Goal: Task Accomplishment & Management: Manage account settings

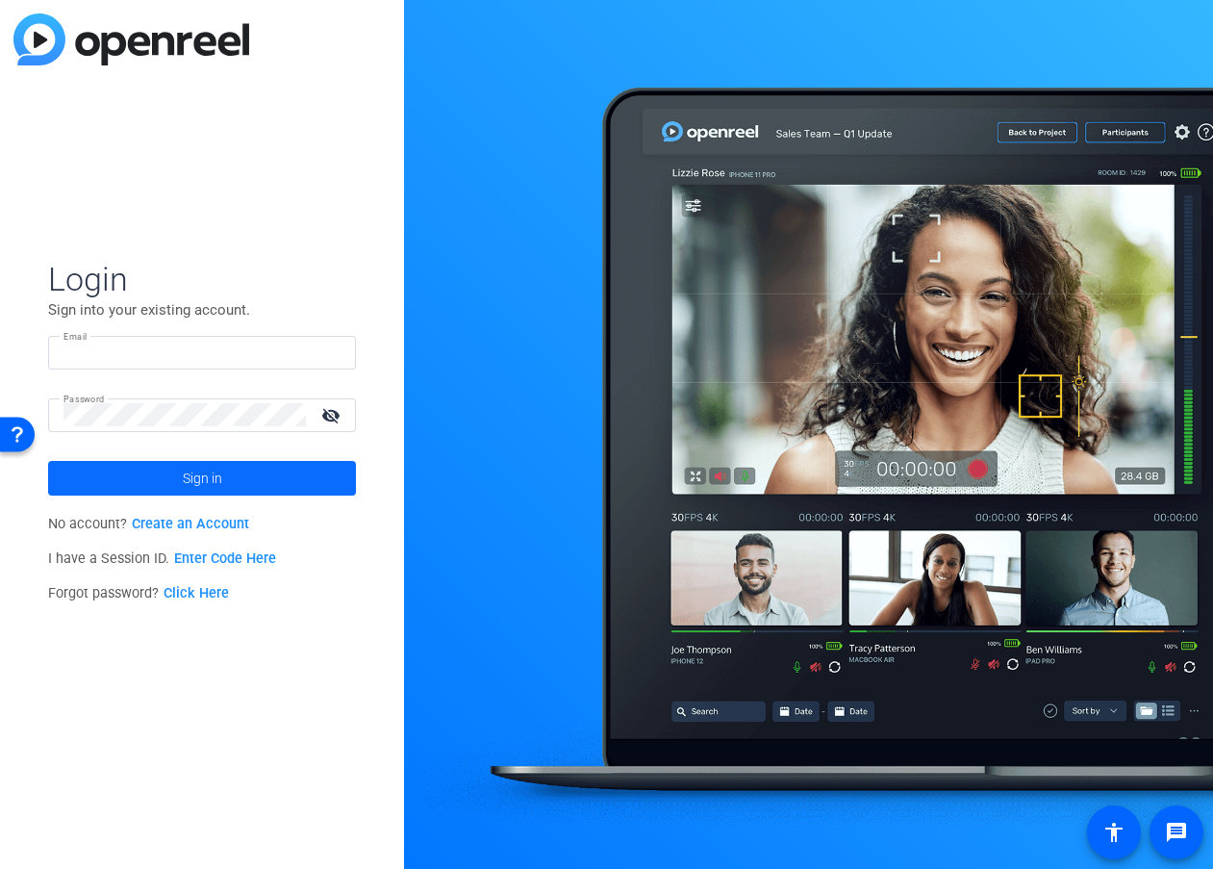
type input "[EMAIL_ADDRESS][DOMAIN_NAME]"
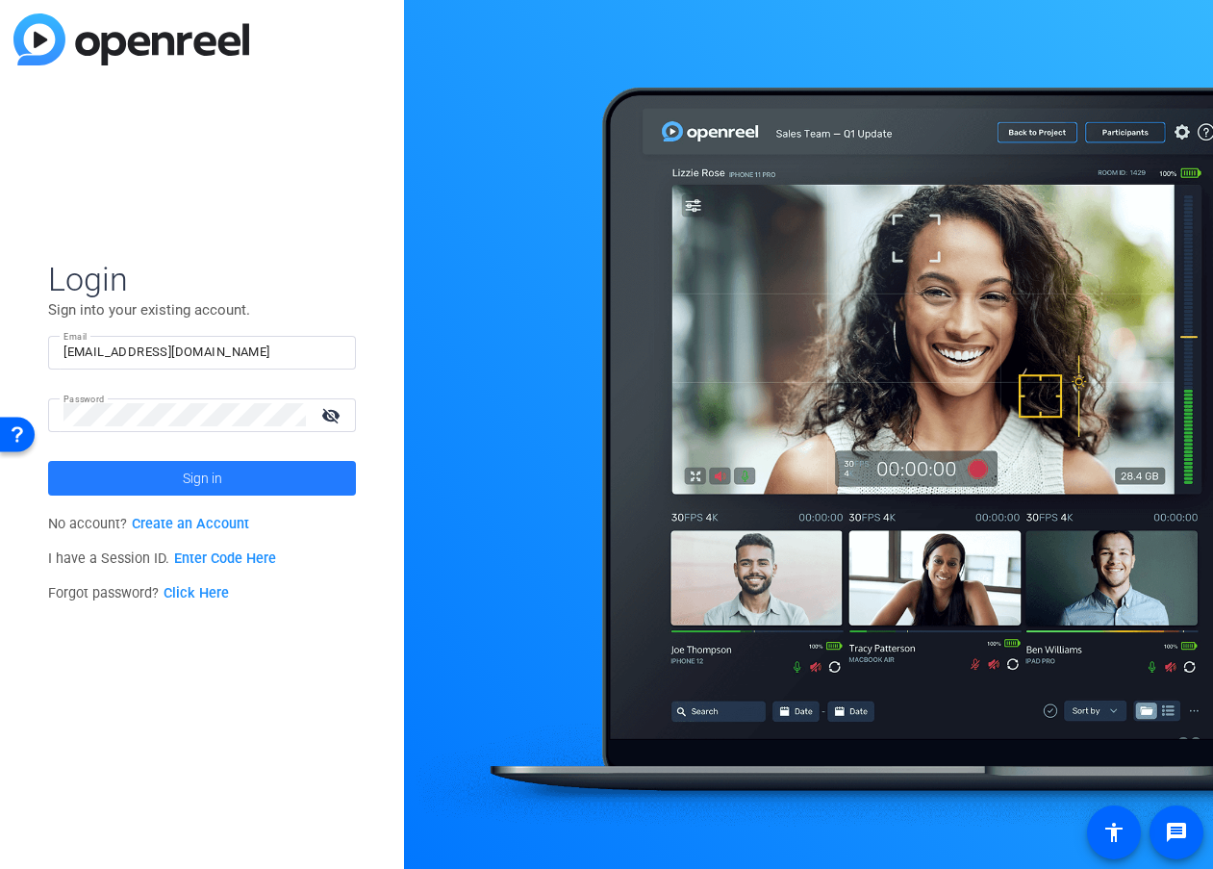
click at [267, 473] on span at bounding box center [202, 478] width 308 height 46
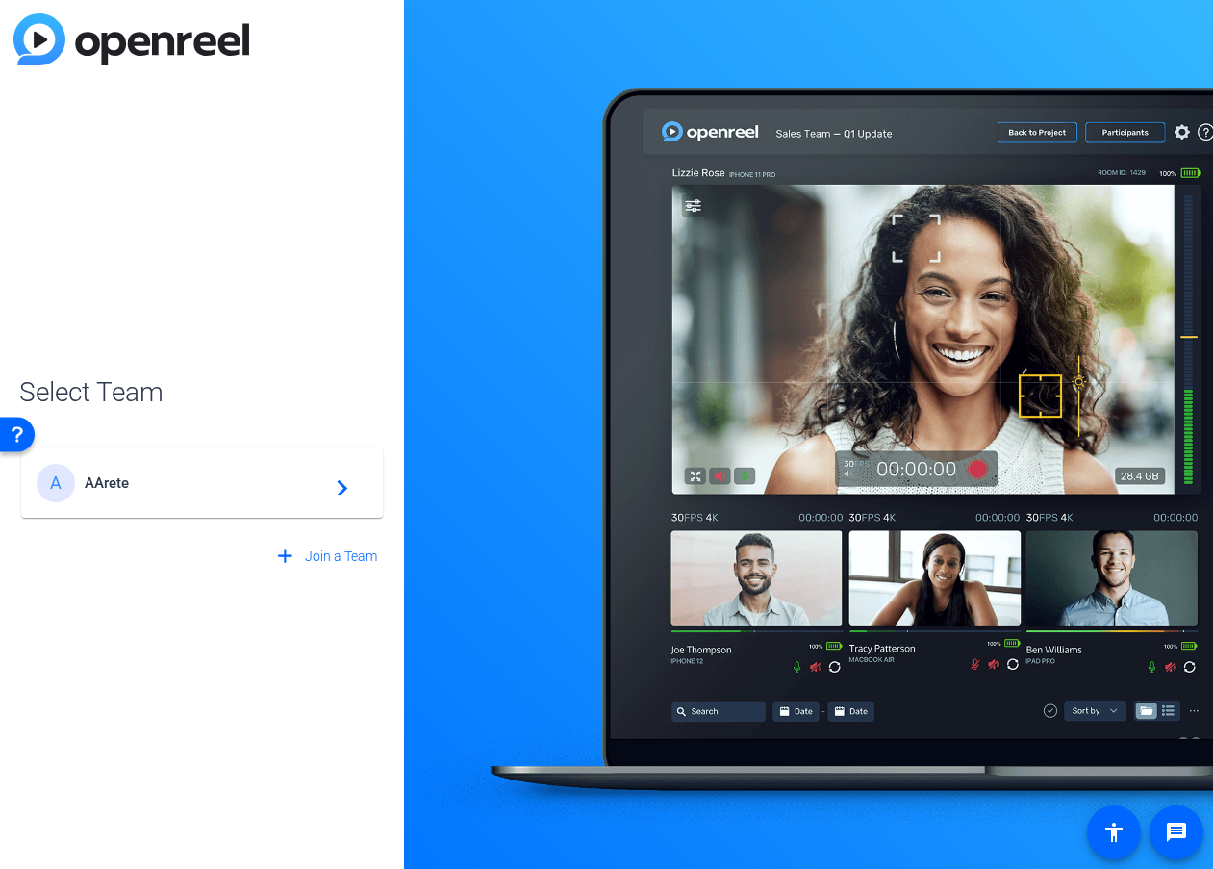
click at [256, 490] on span "AArete" at bounding box center [205, 482] width 241 height 17
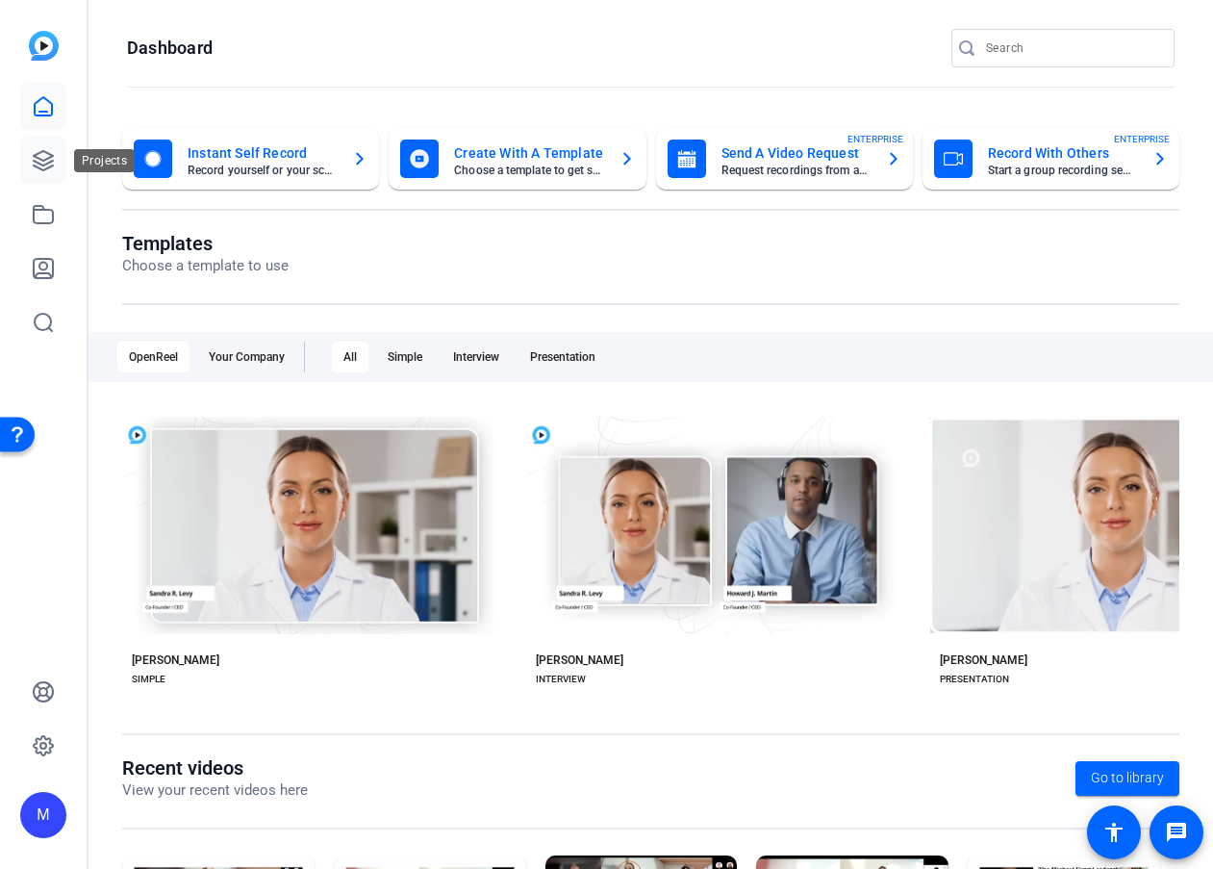
click at [34, 158] on icon at bounding box center [43, 160] width 23 height 23
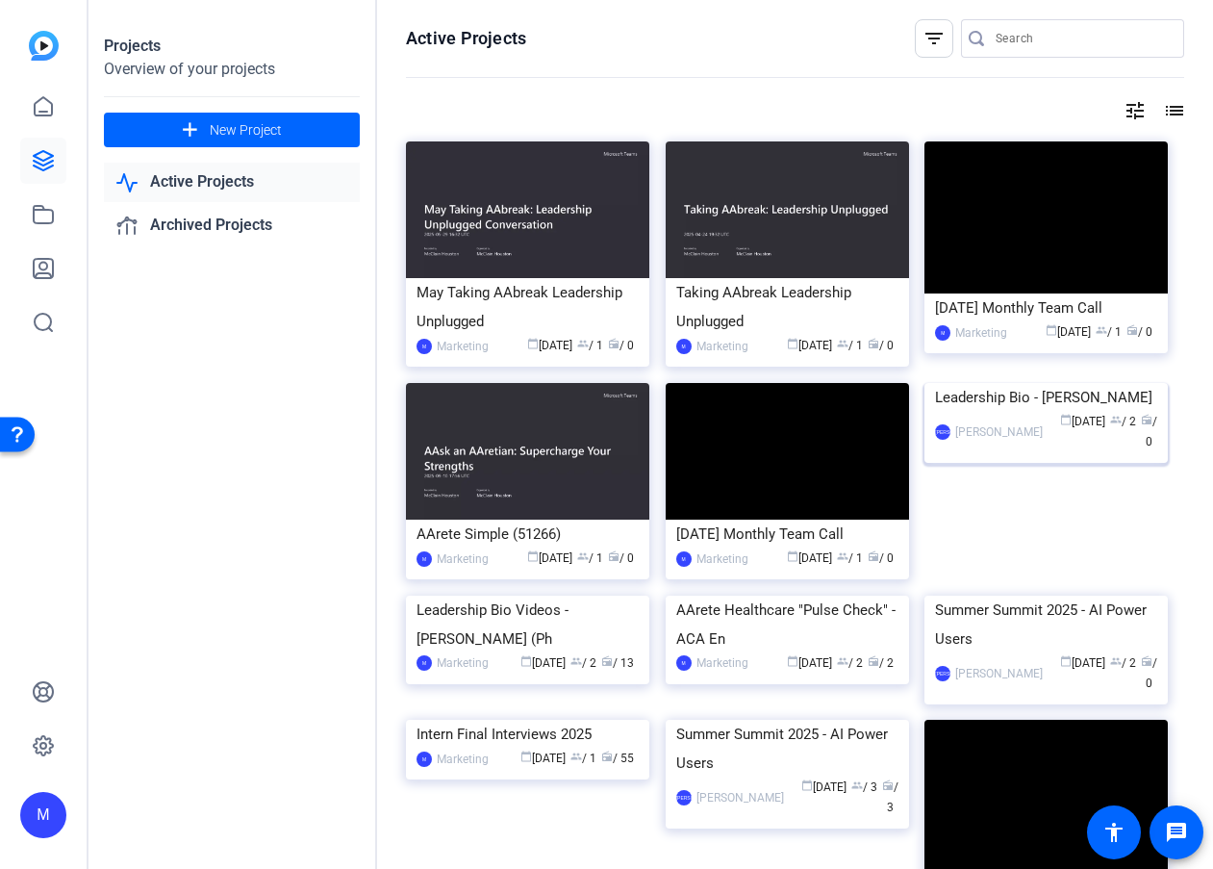
click at [1121, 383] on img at bounding box center [1046, 383] width 243 height 0
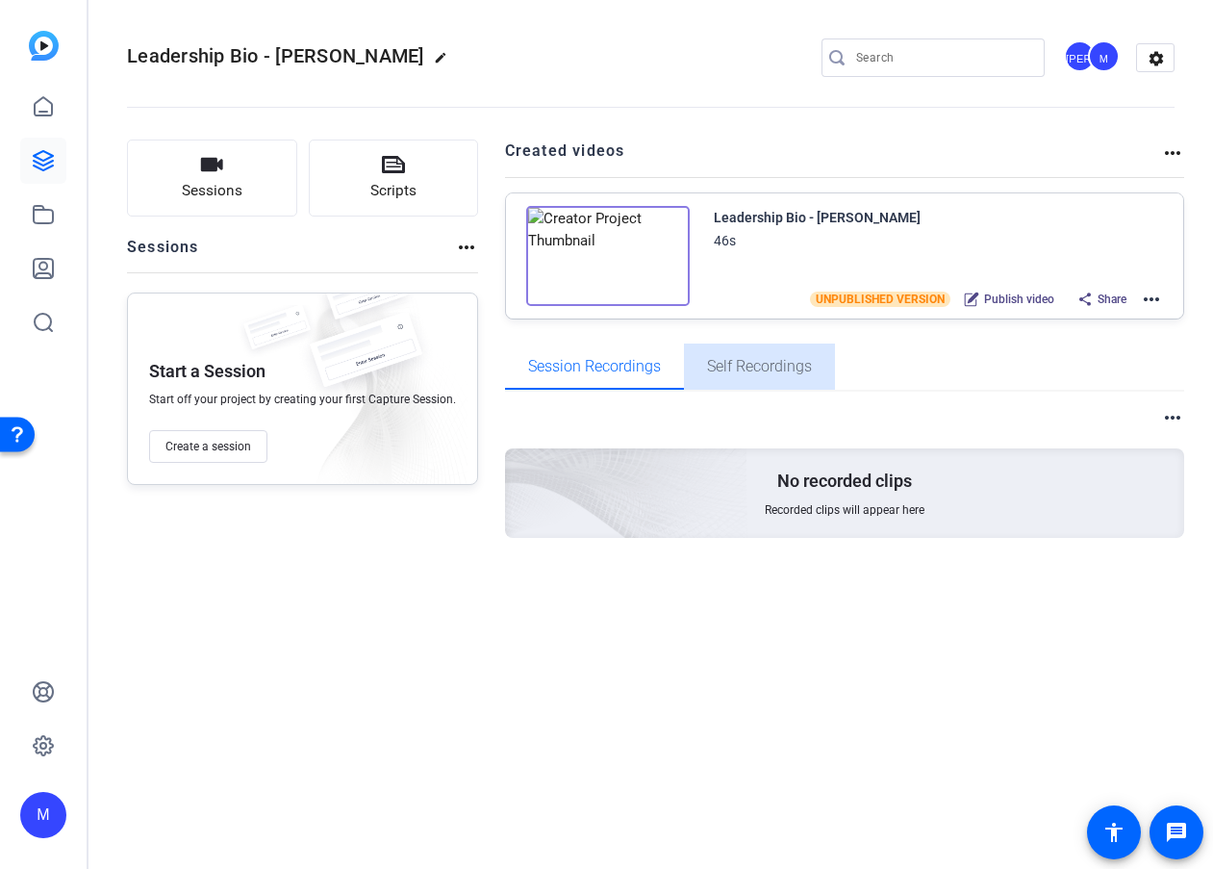
click at [759, 351] on span "Self Recordings" at bounding box center [759, 367] width 105 height 46
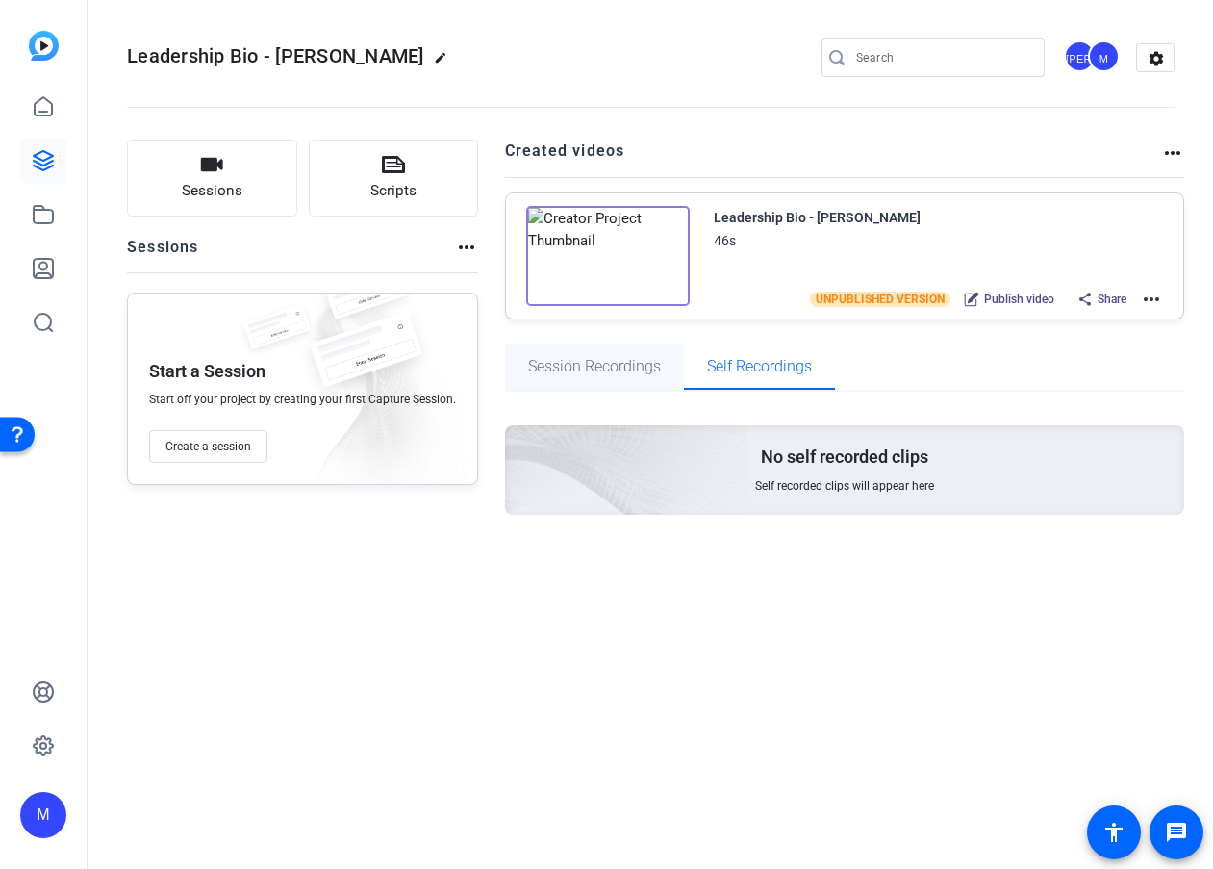
click at [662, 370] on div "Session Recordings" at bounding box center [594, 367] width 179 height 46
